Goal: Information Seeking & Learning: Learn about a topic

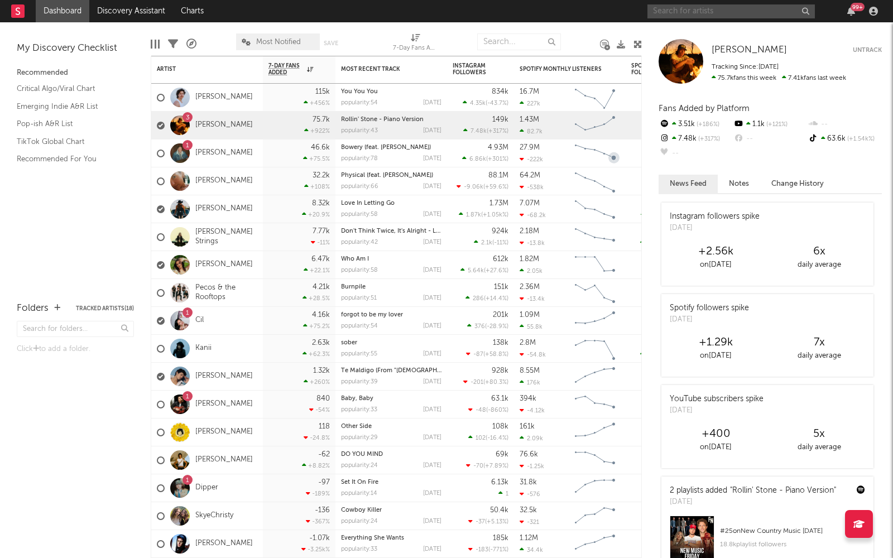
click at [688, 12] on input "text" at bounding box center [730, 11] width 167 height 14
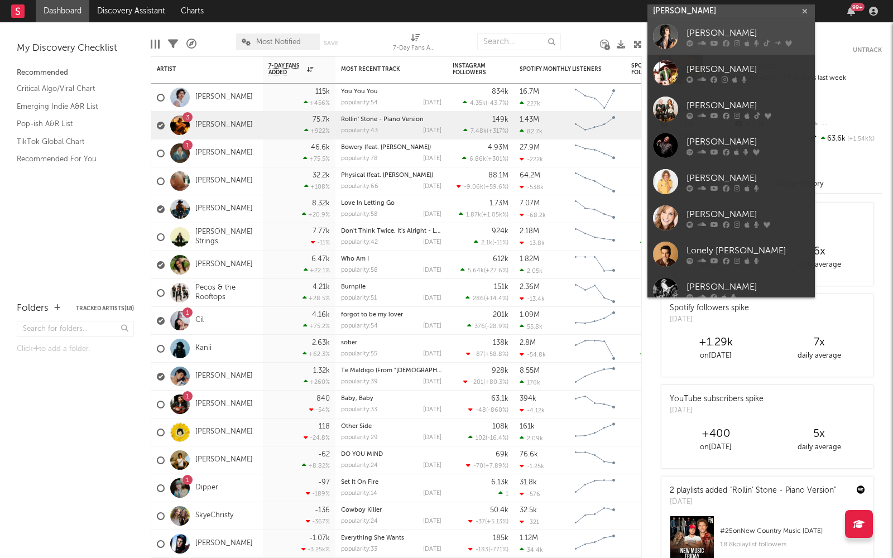
type input "[PERSON_NAME]"
click at [728, 33] on div "[PERSON_NAME]" at bounding box center [748, 33] width 123 height 13
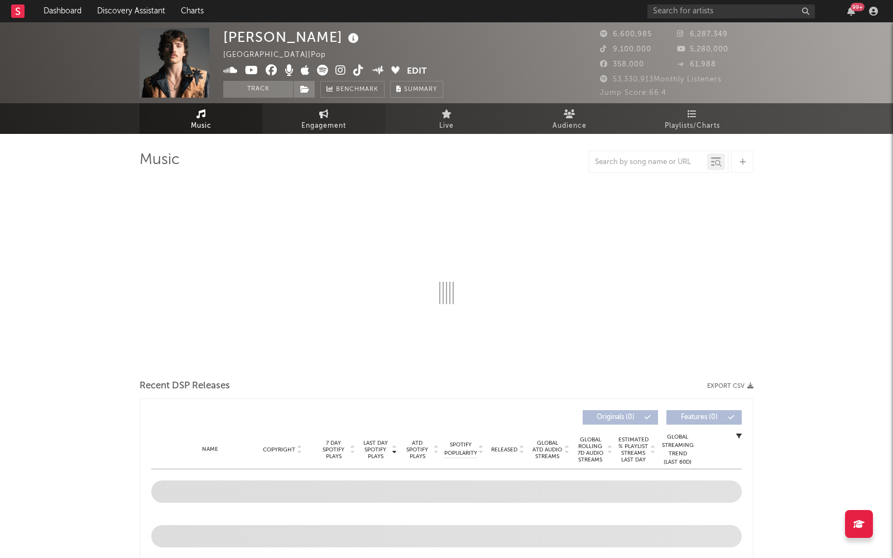
click at [323, 116] on icon at bounding box center [323, 113] width 9 height 9
select select "1w"
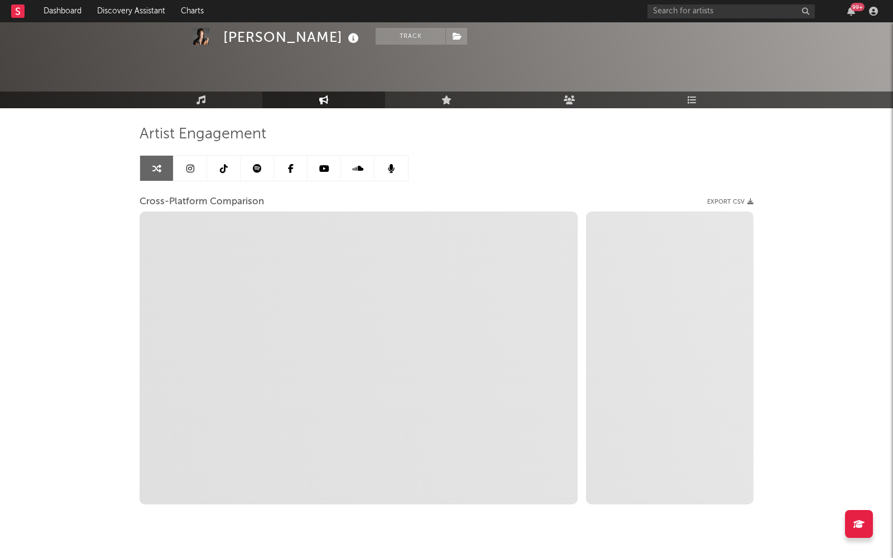
scroll to position [35, 0]
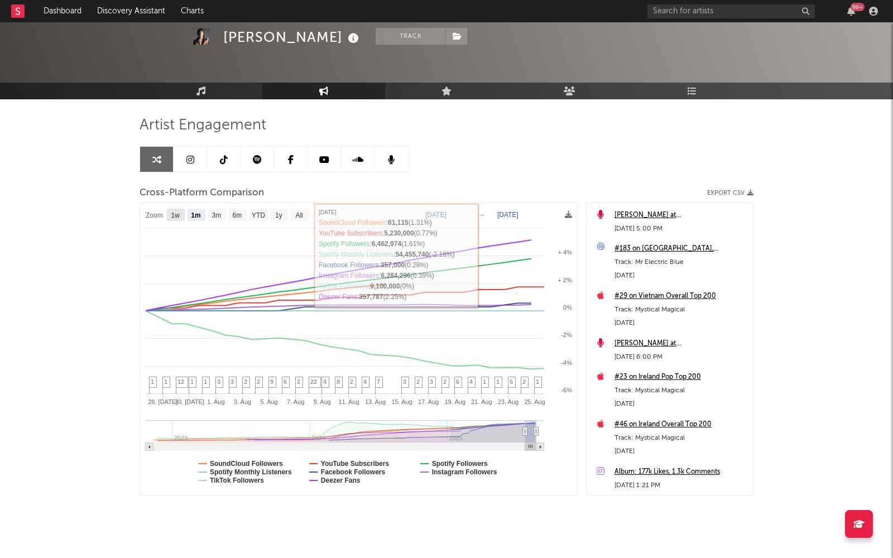
click at [172, 213] on text "1w" at bounding box center [175, 216] width 9 height 8
select select "1w"
type input "[DATE]"
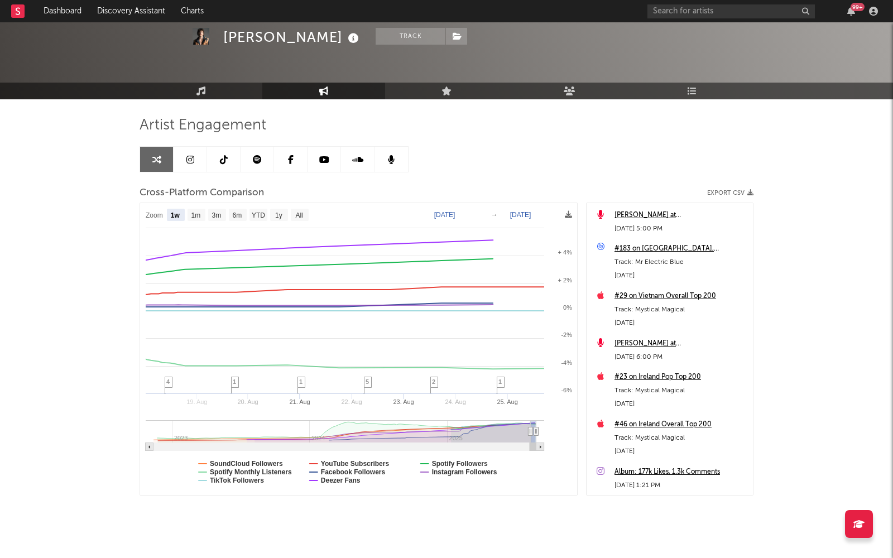
select select "1w"
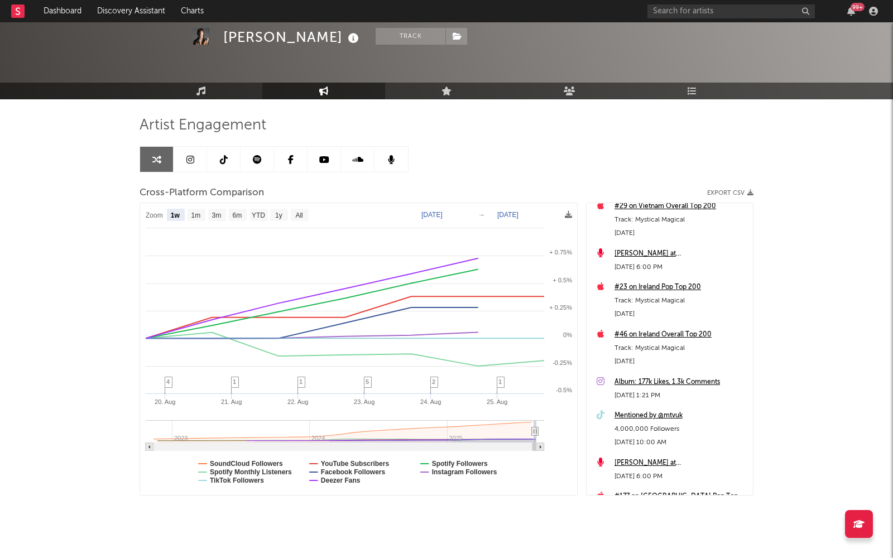
scroll to position [49, 0]
